Goal: Check status: Check status

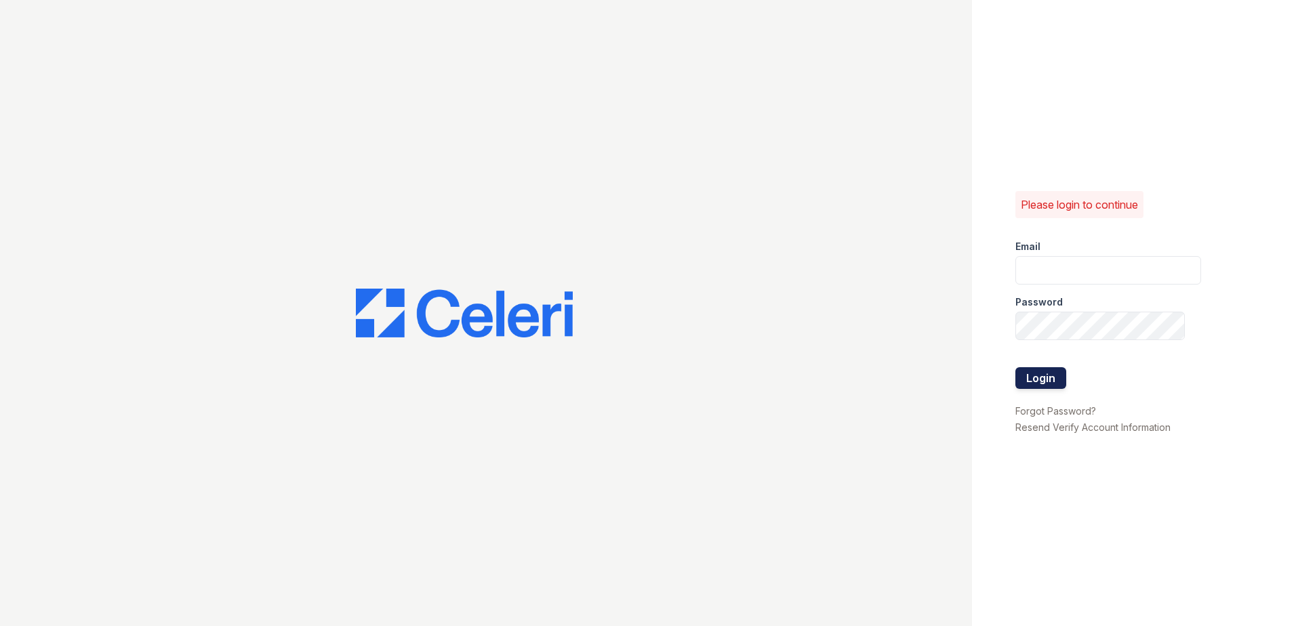
type input "arriveroswell@trinity-pm.com"
click at [1052, 374] on button "Login" at bounding box center [1040, 378] width 51 height 22
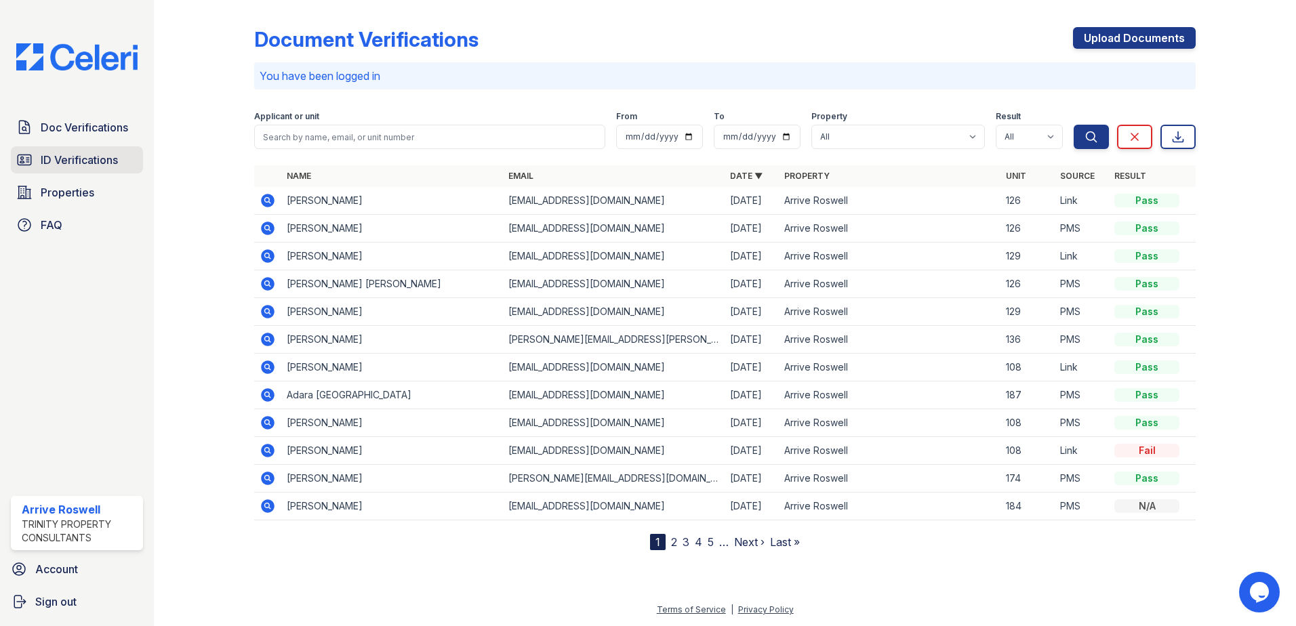
click at [76, 163] on span "ID Verifications" at bounding box center [79, 160] width 77 height 16
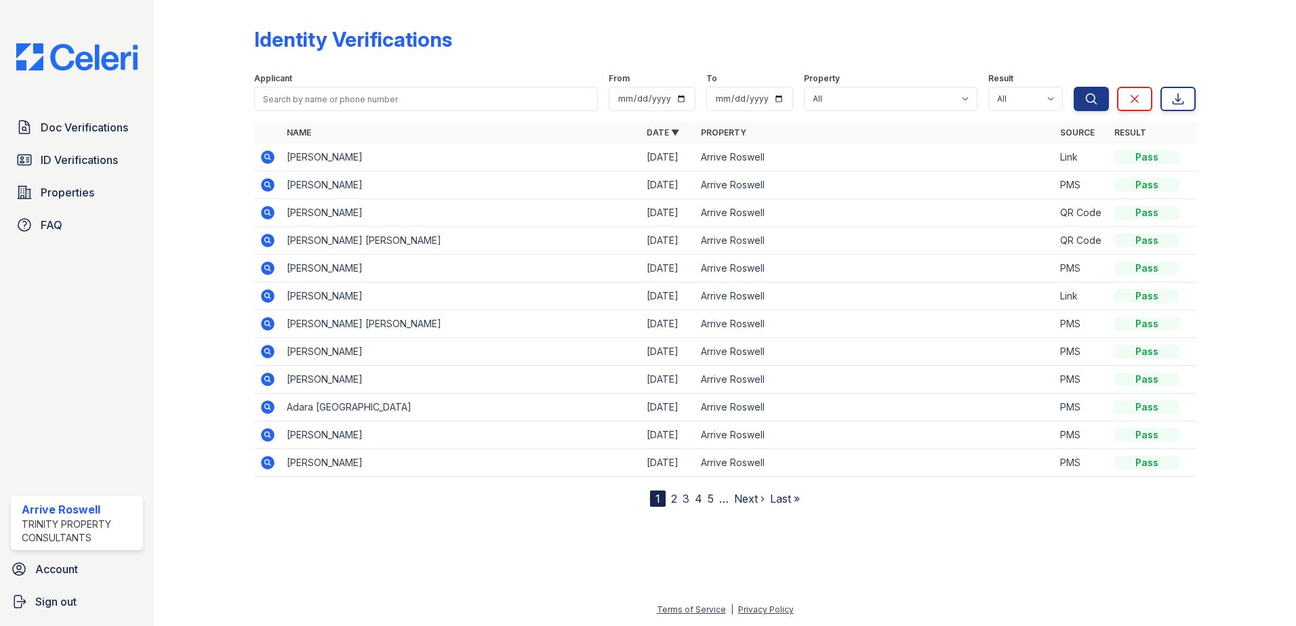
click at [267, 156] on icon at bounding box center [266, 156] width 3 height 3
